Goal: Task Accomplishment & Management: Complete application form

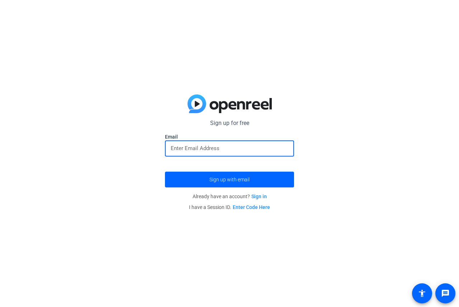
click at [188, 144] on input "email" at bounding box center [230, 148] width 118 height 9
type input "[EMAIL_ADDRESS][PERSON_NAME][DOMAIN_NAME]"
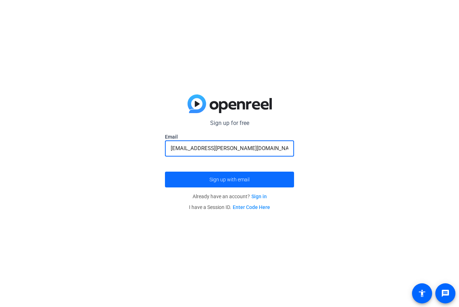
click at [193, 179] on span "submit" at bounding box center [229, 179] width 129 height 17
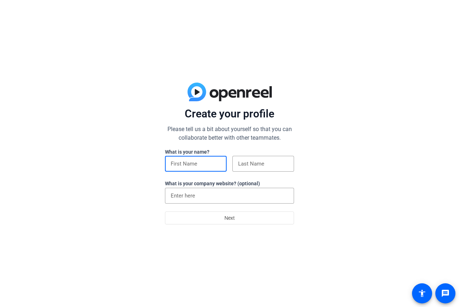
click at [191, 163] on input at bounding box center [196, 163] width 50 height 9
type input "Lauren"
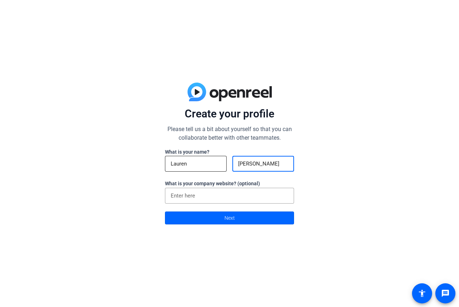
type input "[PERSON_NAME]"
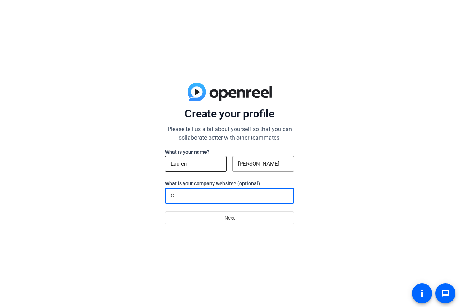
type input "C"
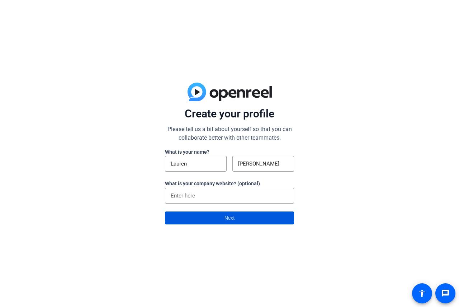
click at [247, 220] on span at bounding box center [229, 217] width 128 height 17
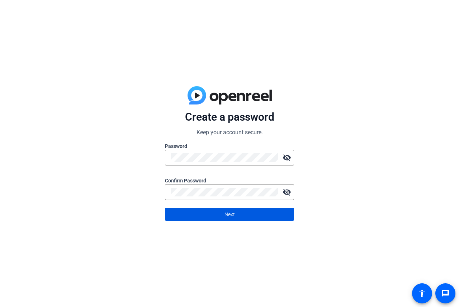
click at [223, 214] on span at bounding box center [229, 213] width 128 height 17
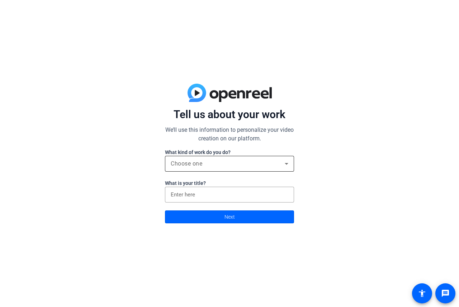
click at [215, 162] on div "Choose one" at bounding box center [228, 163] width 114 height 9
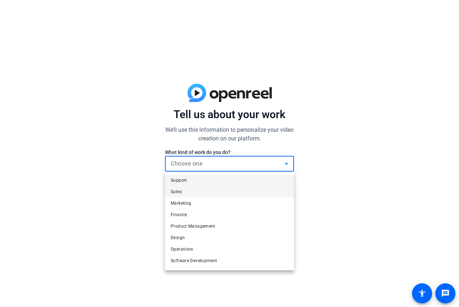
scroll to position [22, 0]
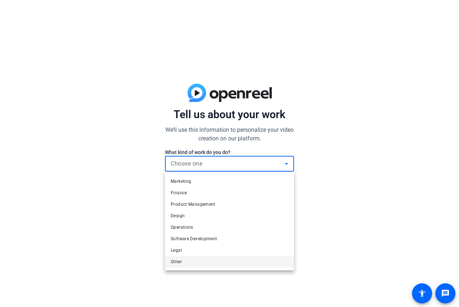
click at [196, 261] on mat-option "Other" at bounding box center [229, 261] width 129 height 11
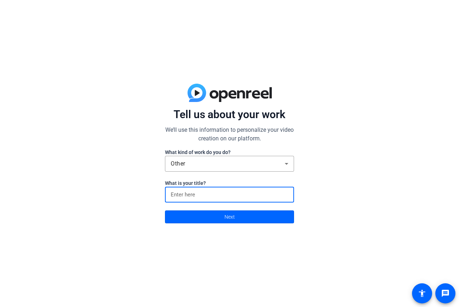
click at [206, 196] on input at bounding box center [230, 194] width 118 height 9
type input "Counselor"
click at [207, 215] on span at bounding box center [229, 216] width 128 height 17
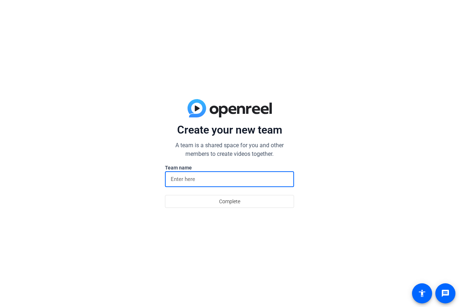
click at [205, 179] on input at bounding box center [230, 179] width 118 height 9
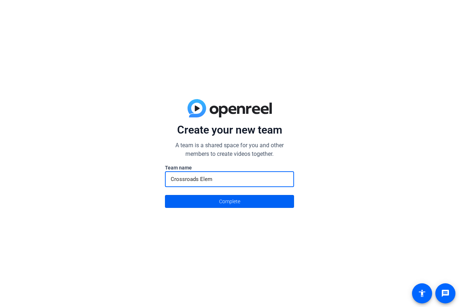
type input "Crossroads Elem"
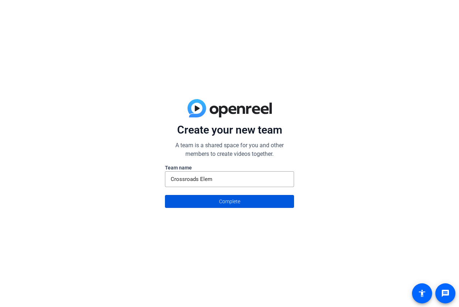
click at [214, 196] on span at bounding box center [229, 201] width 128 height 17
